Goal: Task Accomplishment & Management: Use online tool/utility

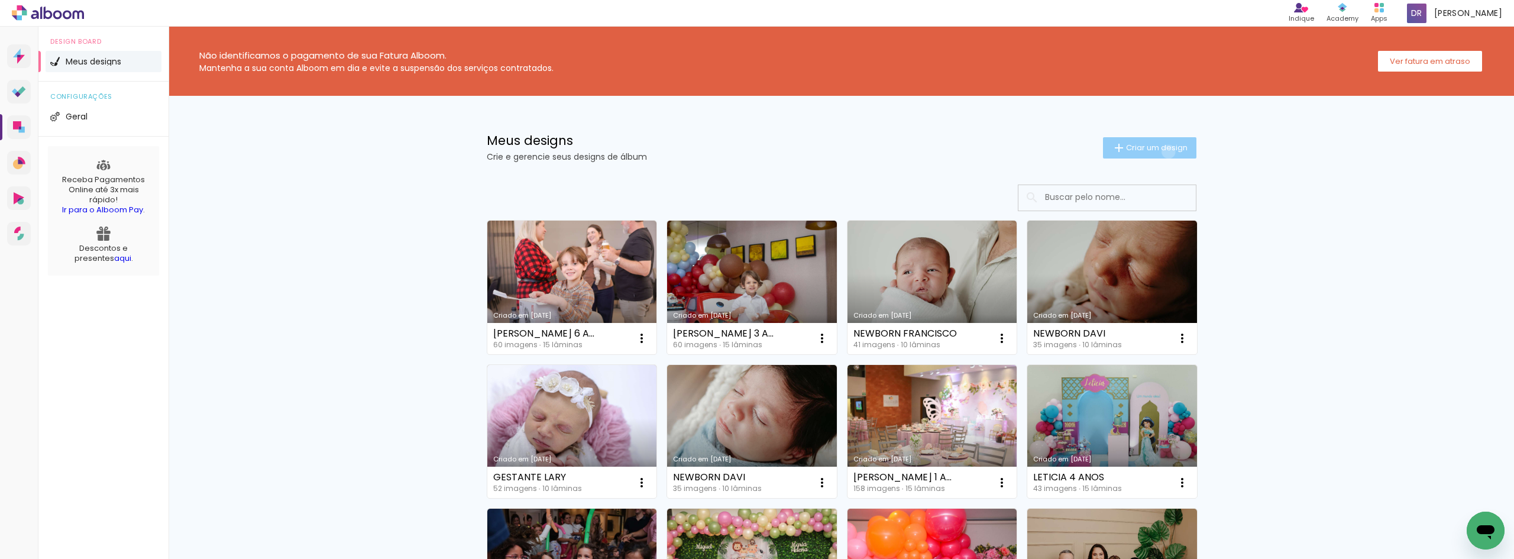
click at [1161, 151] on span "Criar um design" at bounding box center [1156, 148] width 61 height 8
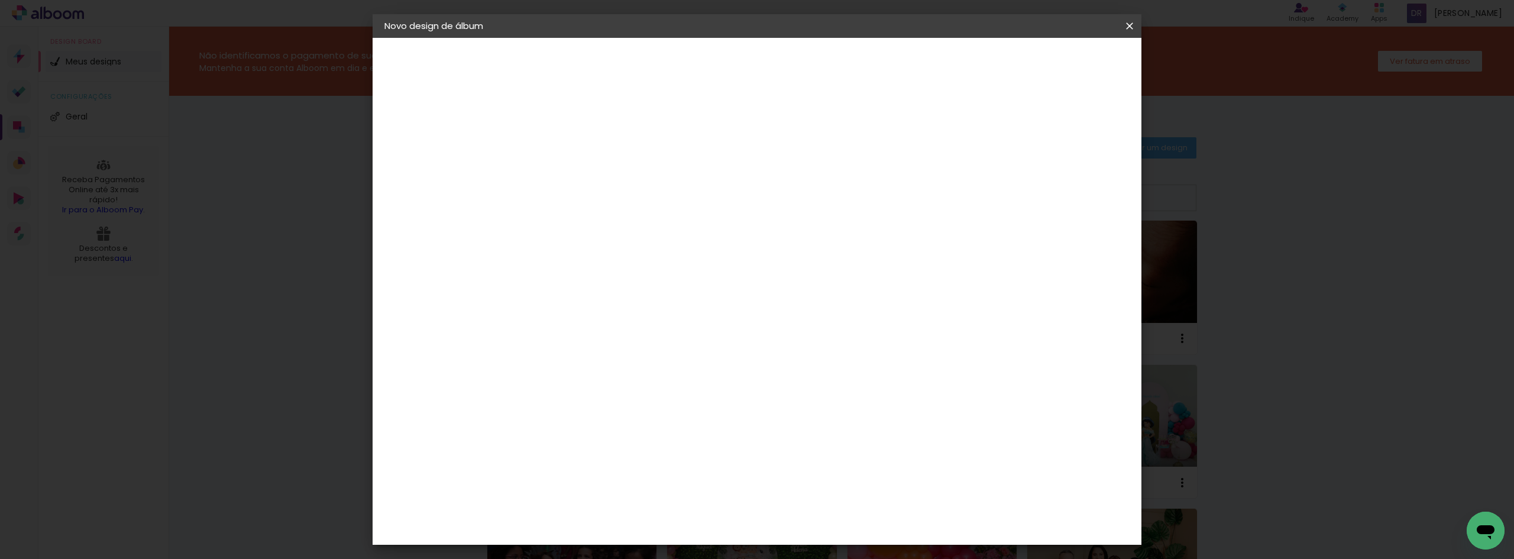
click at [578, 159] on input at bounding box center [578, 159] width 0 height 18
type input "[PERSON_NAME] 1 ANO"
type paper-input "[PERSON_NAME] 1 ANO"
click at [0, 0] on slot "Avançar" at bounding box center [0, 0] width 0 height 0
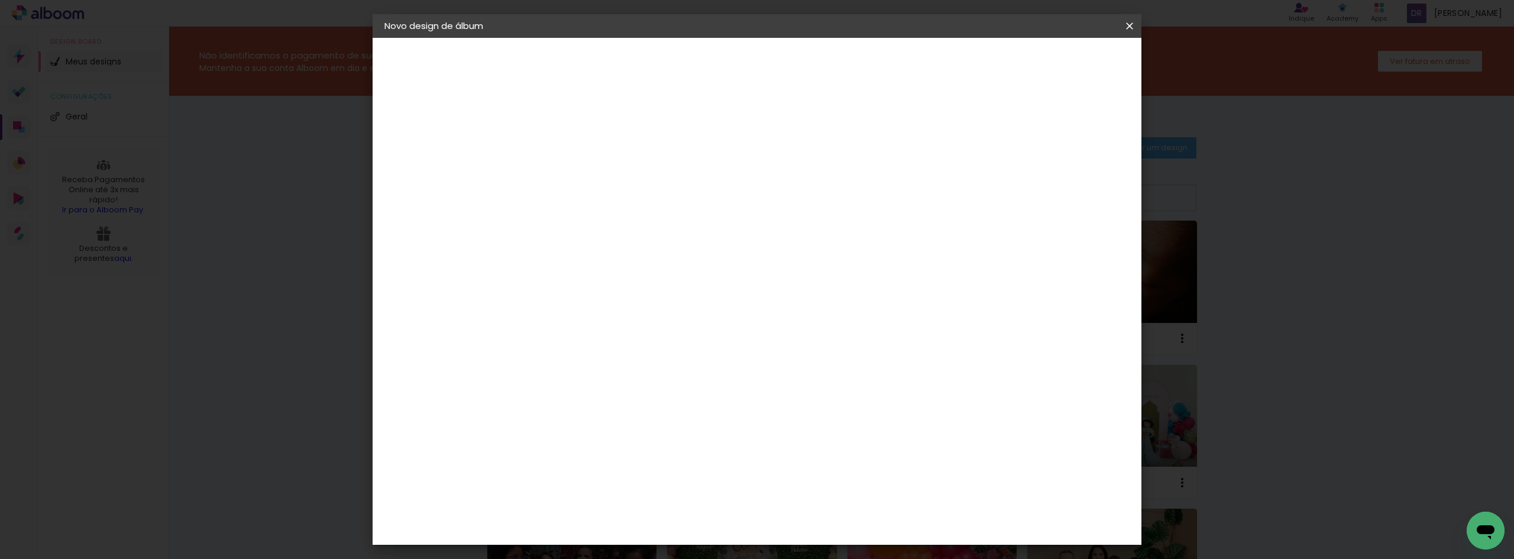
click at [595, 439] on div "Clan Color" at bounding box center [582, 448] width 25 height 19
click at [817, 51] on header "Fornecedor Escolha um fornecedor ou avance com o tamanho livre. Voltar Avançar" at bounding box center [671, 73] width 290 height 70
click at [0, 0] on slot "Avançar" at bounding box center [0, 0] width 0 height 0
click at [701, 247] on span "20 × 25 cm" at bounding box center [680, 259] width 44 height 24
click at [770, 72] on paper-button "Avançar" at bounding box center [741, 63] width 58 height 20
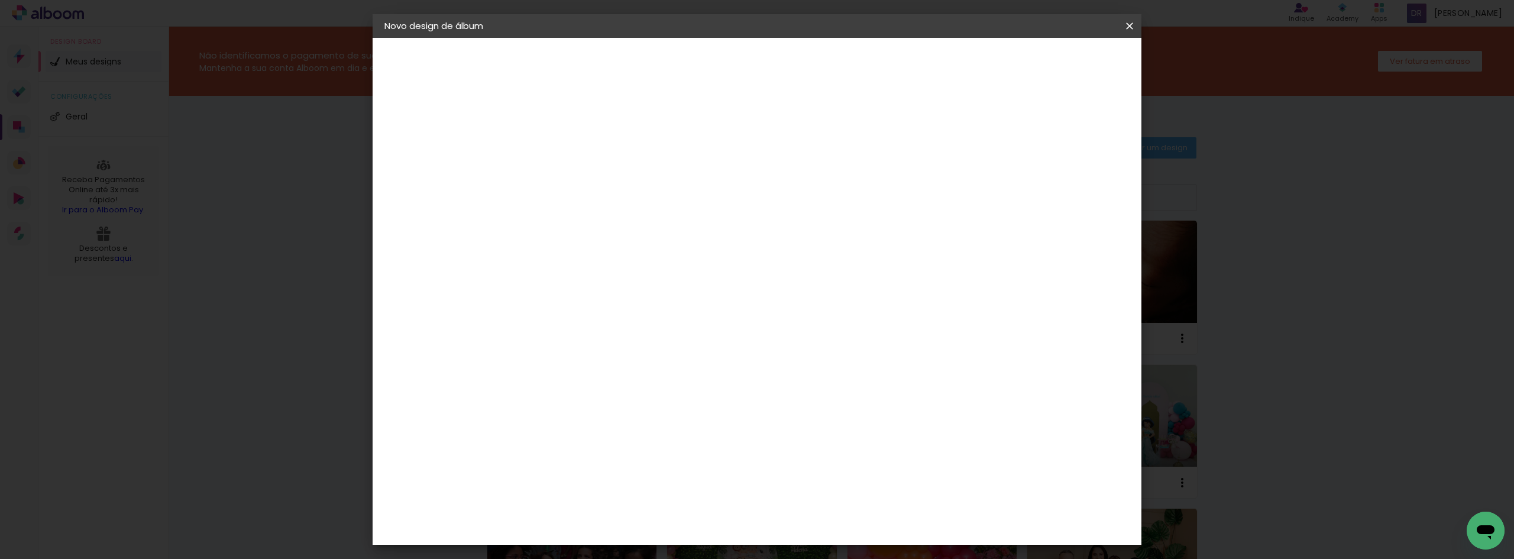
click at [1055, 63] on span "Iniciar design" at bounding box center [1029, 63] width 54 height 8
